Goal: Information Seeking & Learning: Learn about a topic

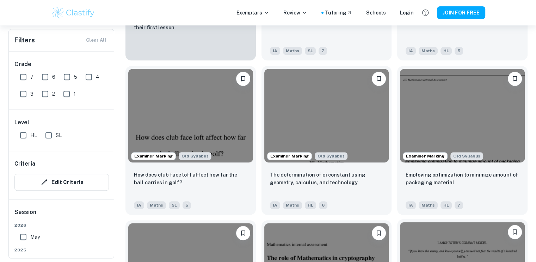
scroll to position [776, 0]
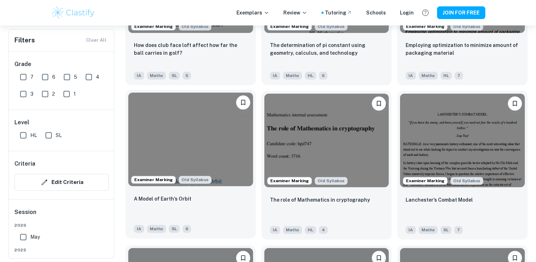
click at [233, 149] on img at bounding box center [190, 138] width 125 height 93
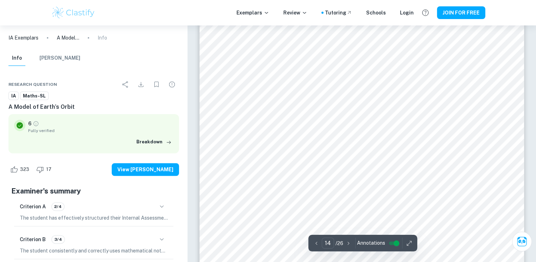
scroll to position [5689, 0]
type input "12"
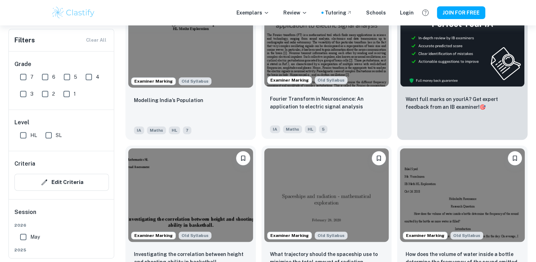
scroll to position [129, 0]
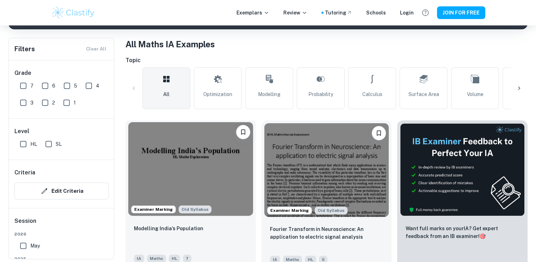
click at [197, 169] on img at bounding box center [190, 168] width 125 height 93
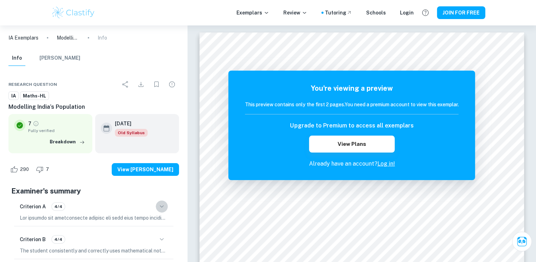
click at [167, 208] on button "button" at bounding box center [162, 206] width 12 height 12
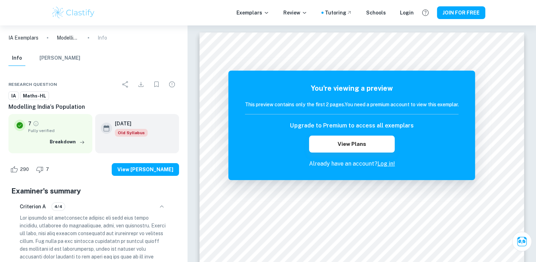
scroll to position [129, 0]
